Goal: Check status: Check status

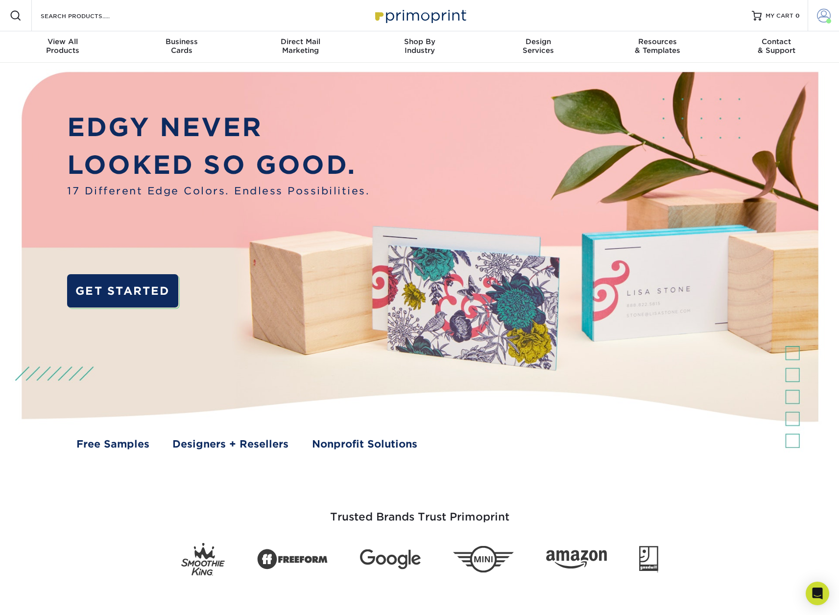
click at [822, 14] on span at bounding box center [824, 16] width 14 height 14
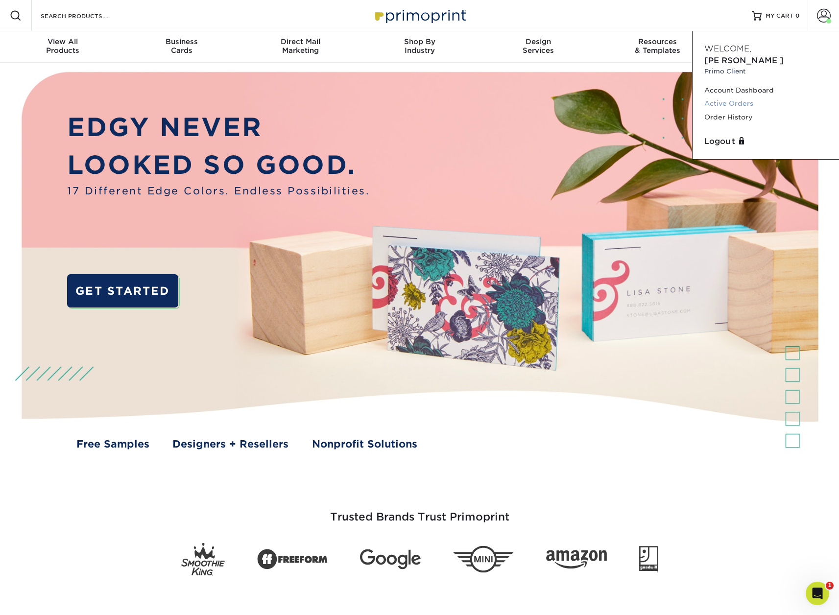
click at [737, 97] on link "Active Orders" at bounding box center [765, 103] width 123 height 13
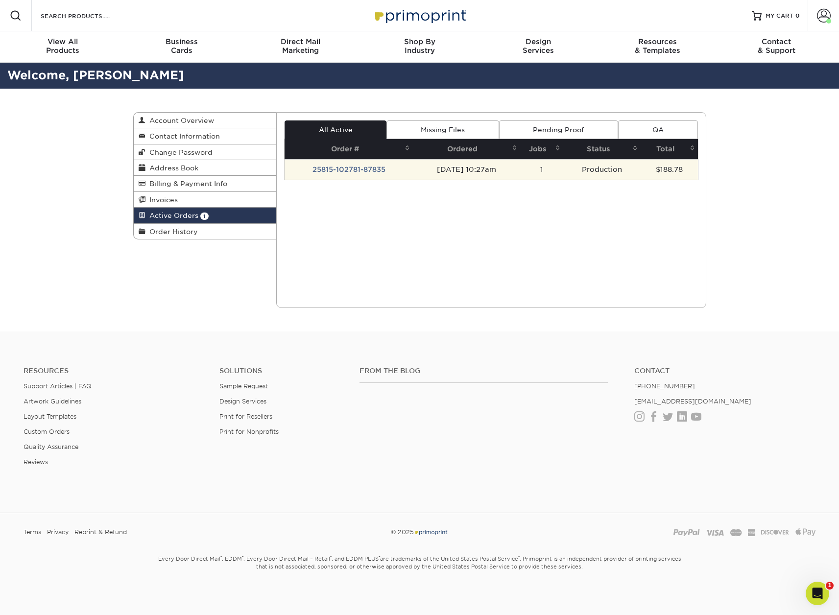
click at [346, 168] on td "25815-102781-87835" at bounding box center [349, 169] width 128 height 21
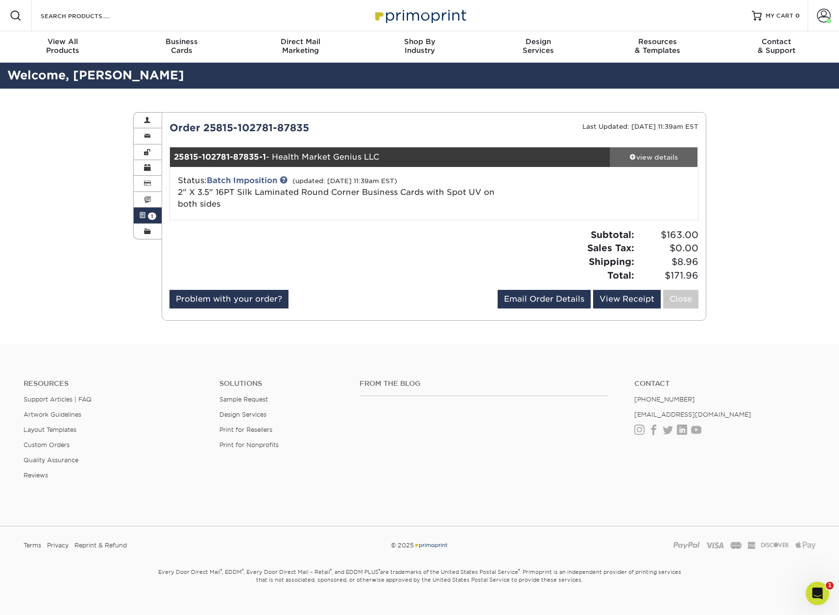
click at [654, 156] on div "view details" at bounding box center [654, 157] width 88 height 10
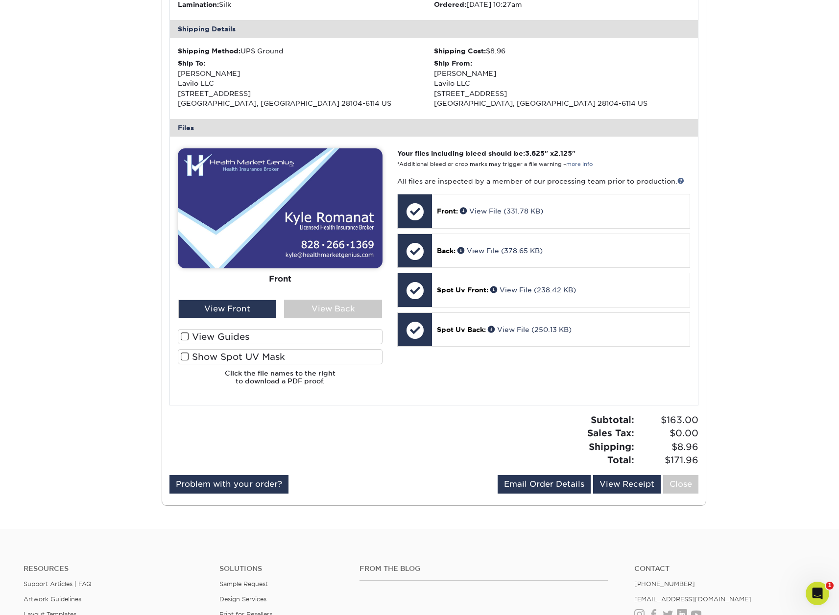
scroll to position [312, 0]
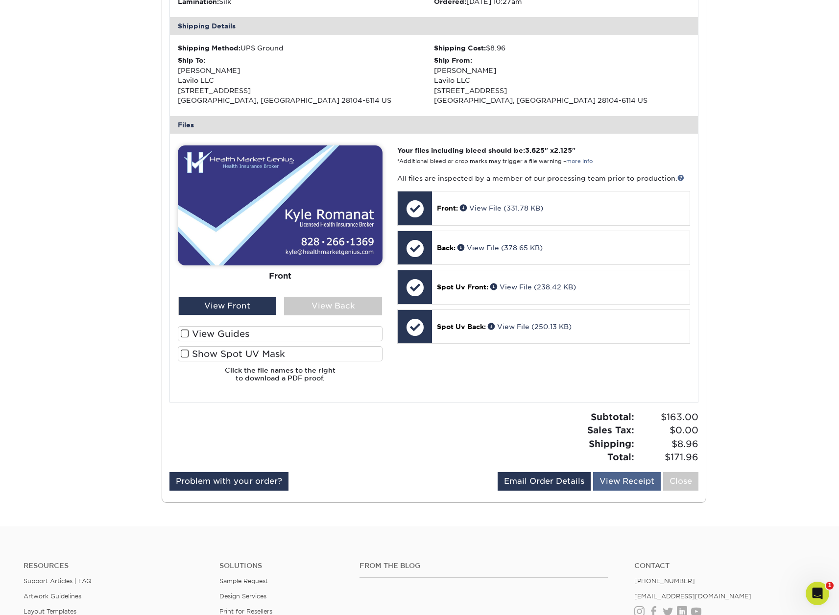
click at [619, 474] on link "View Receipt" at bounding box center [627, 481] width 68 height 19
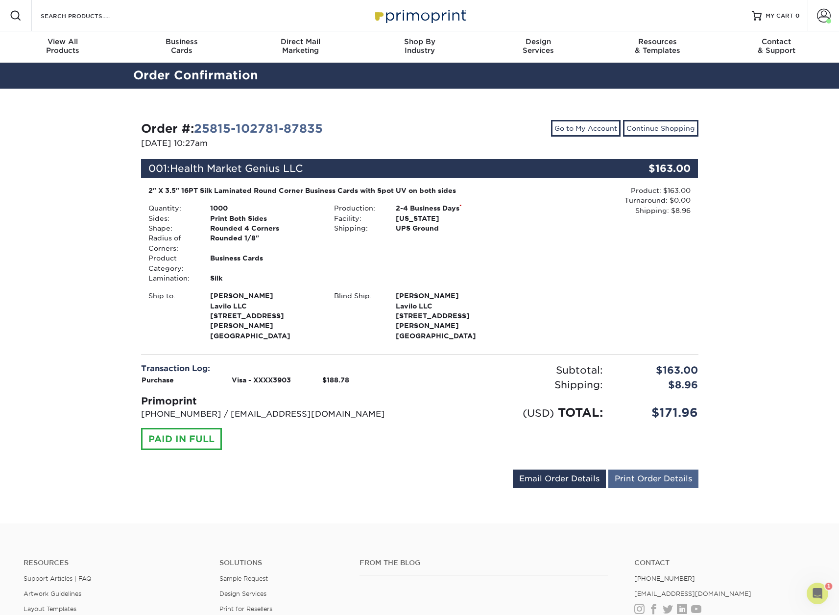
click at [644, 470] on link "Print Order Details" at bounding box center [653, 479] width 90 height 19
